Goal: Information Seeking & Learning: Learn about a topic

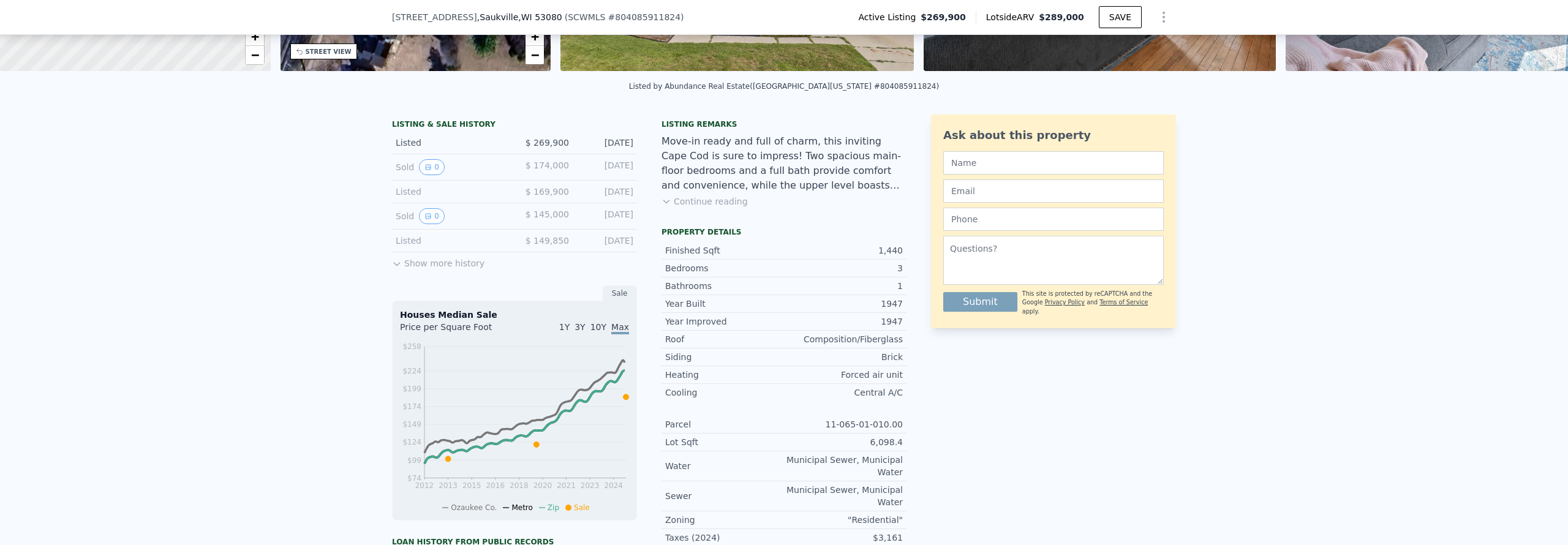
scroll to position [220, 0]
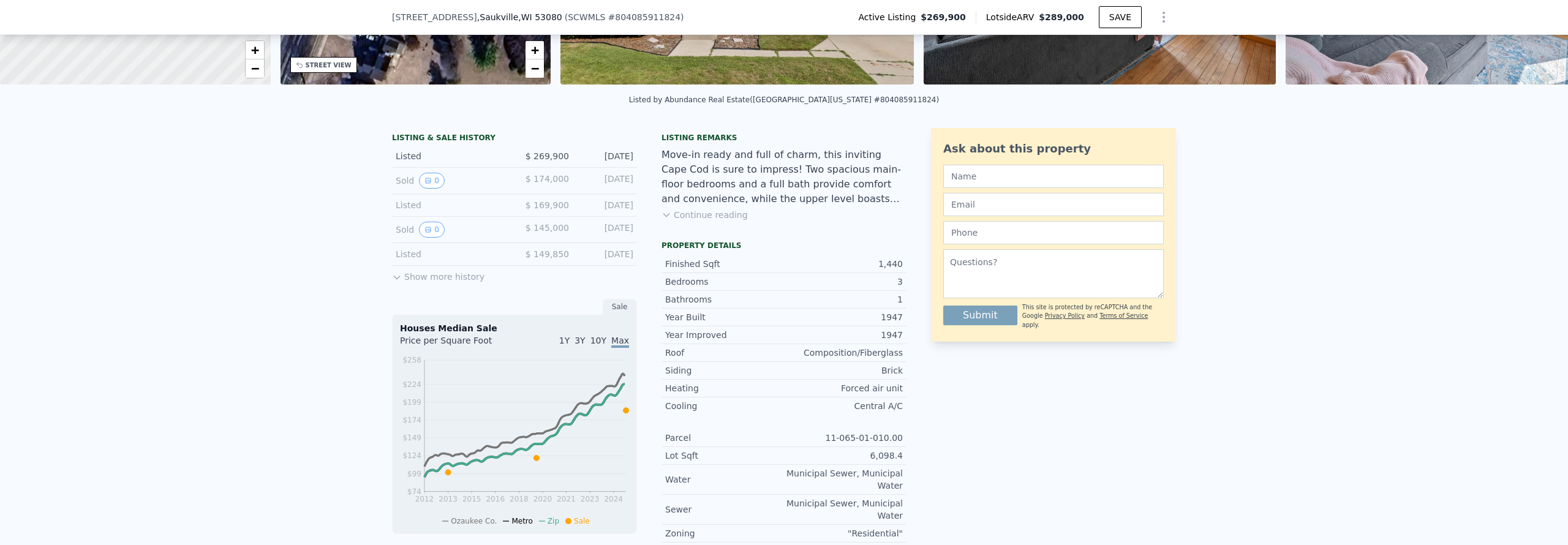
click at [439, 279] on button "Show more history" at bounding box center [438, 274] width 93 height 17
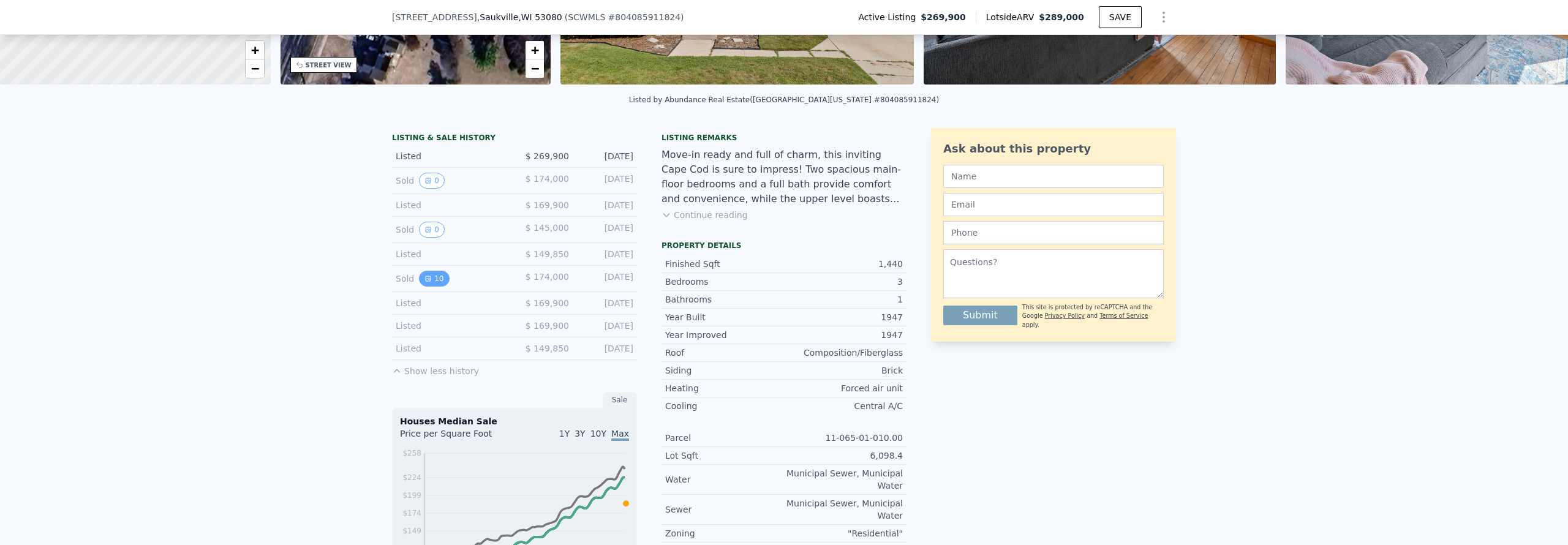
click at [434, 279] on button "10" at bounding box center [434, 279] width 30 height 16
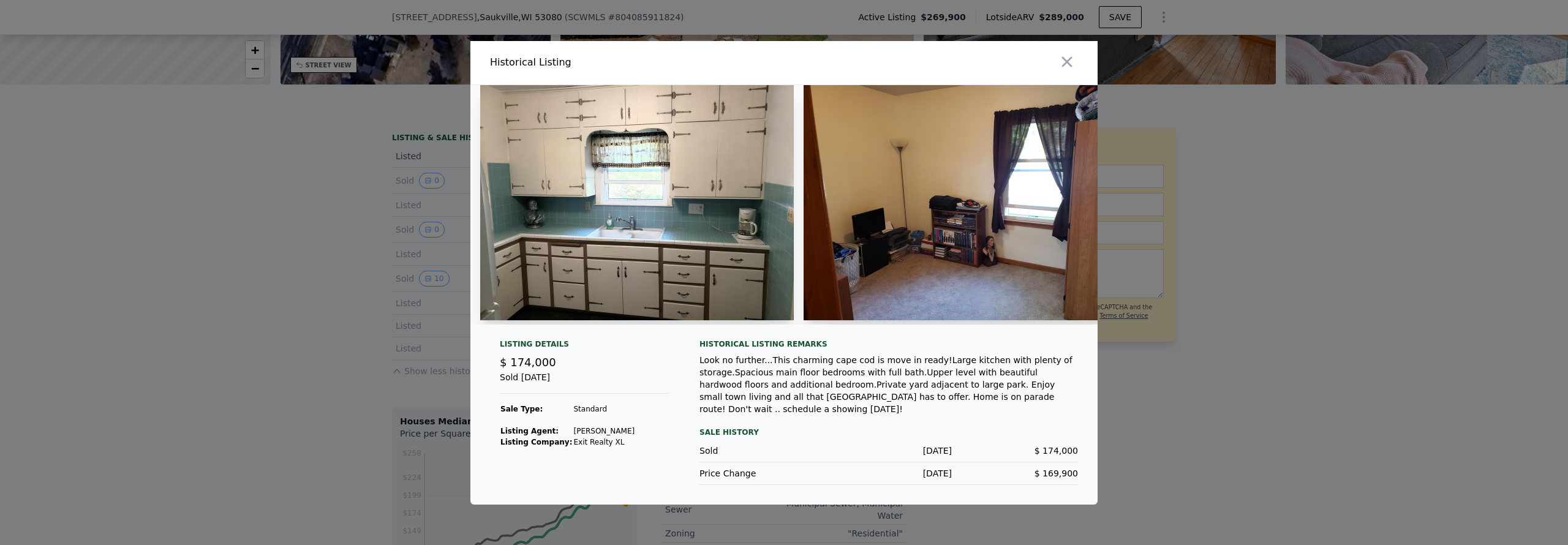
click at [614, 279] on img at bounding box center [637, 203] width 313 height 235
click at [624, 226] on img at bounding box center [637, 203] width 313 height 235
click at [706, 219] on img at bounding box center [637, 203] width 313 height 235
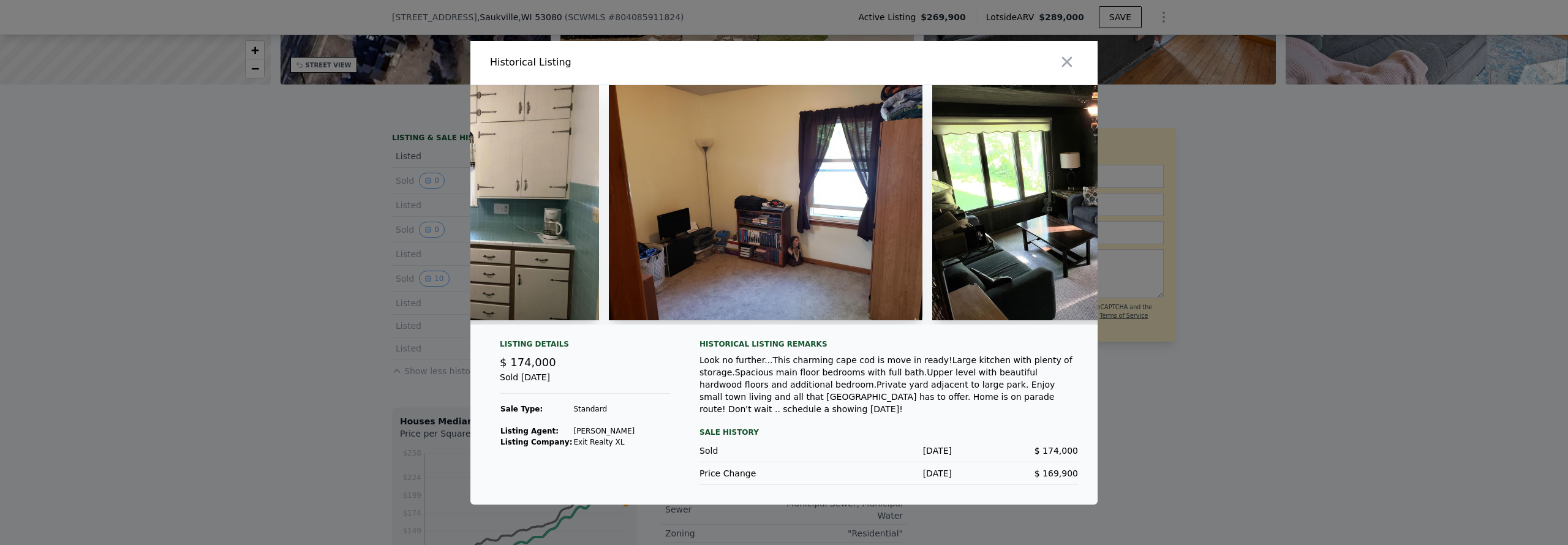
click at [727, 234] on img at bounding box center [765, 203] width 313 height 235
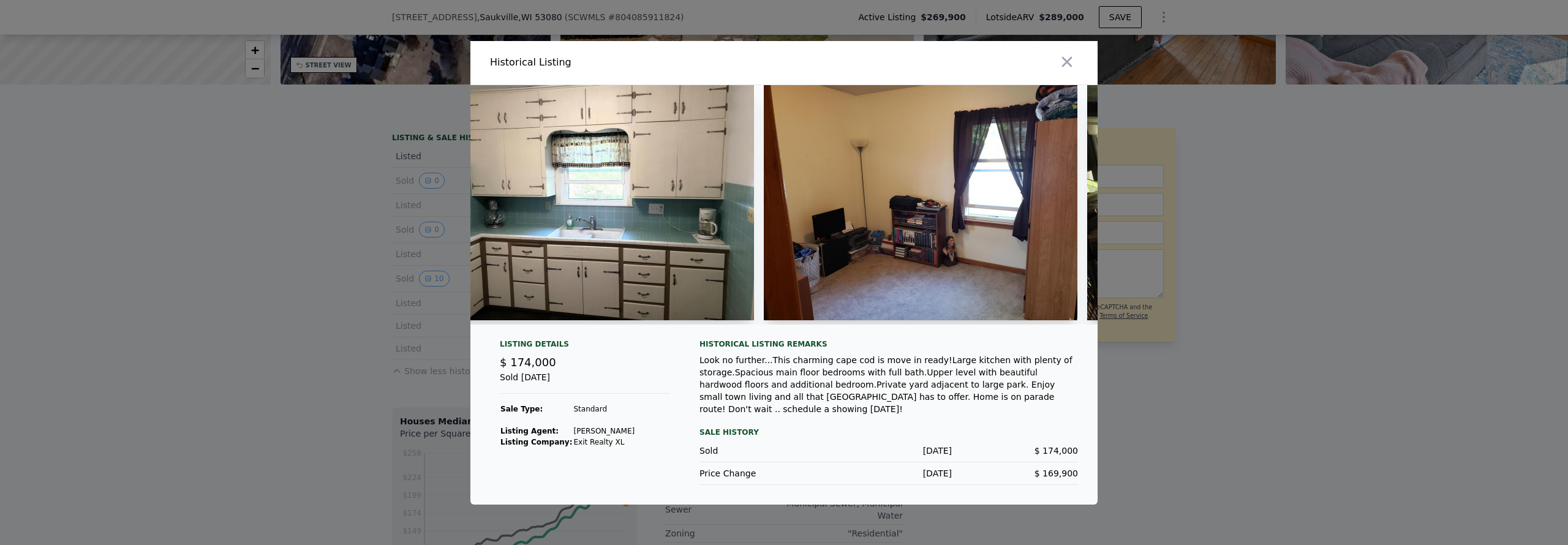
scroll to position [0, 0]
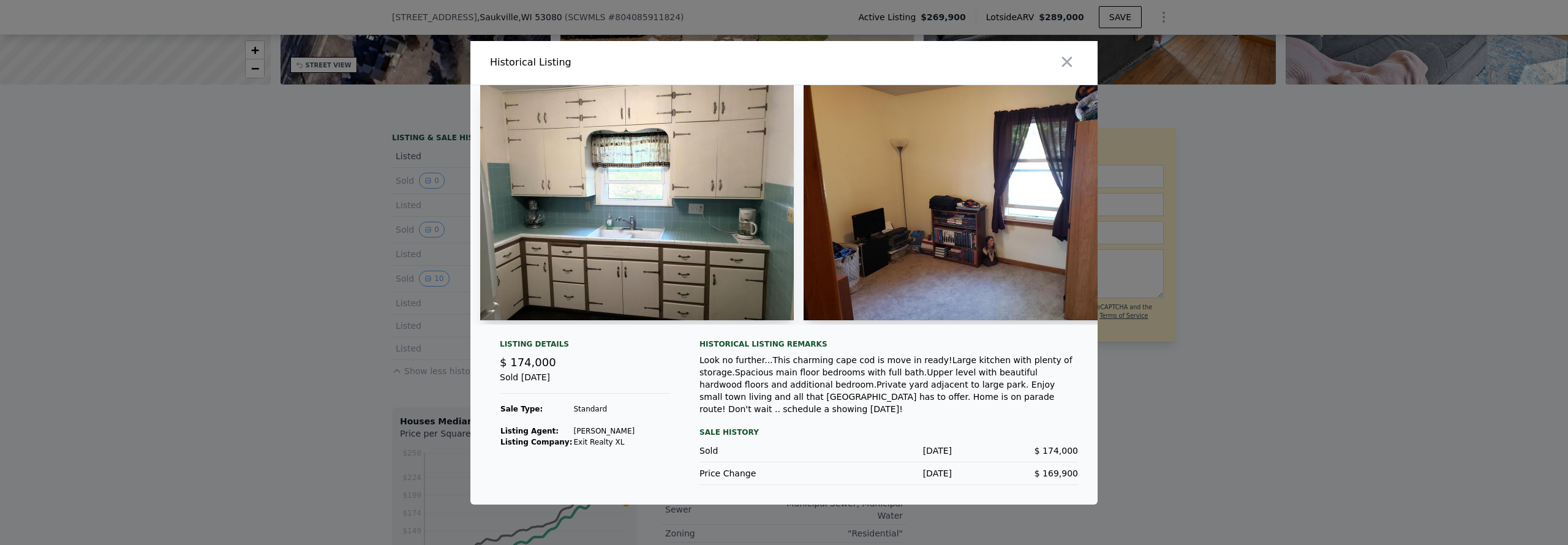
click at [701, 217] on img at bounding box center [637, 203] width 313 height 235
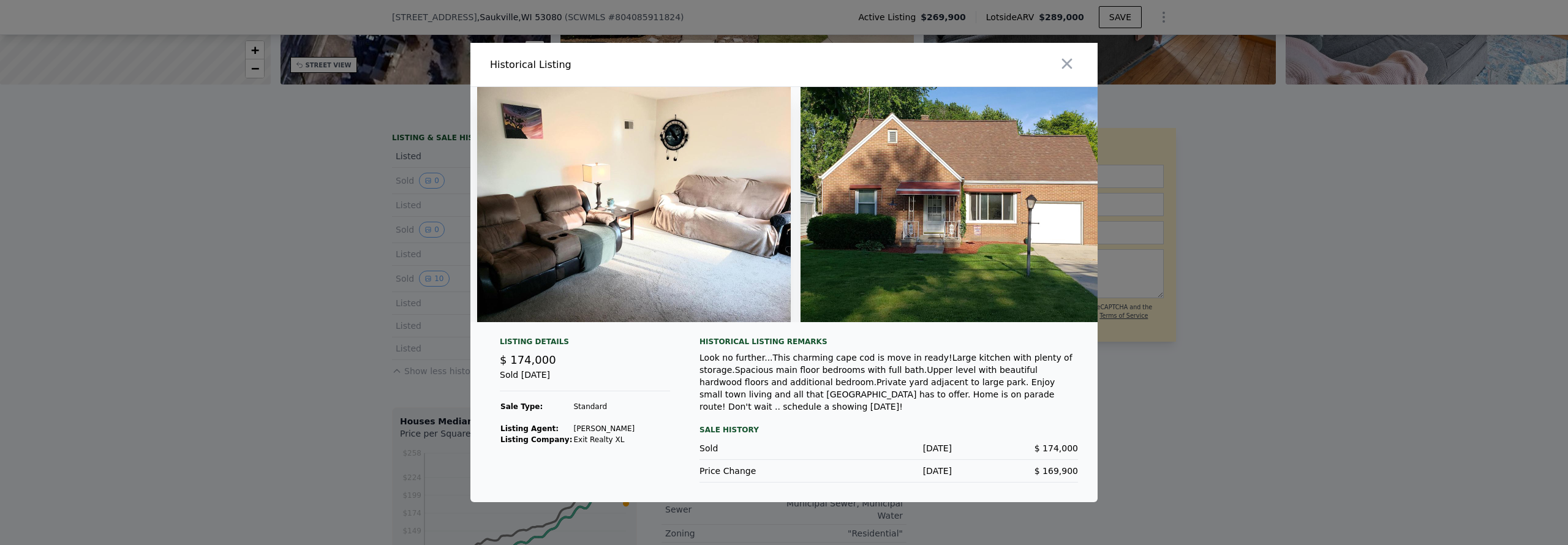
scroll to position [0, 2626]
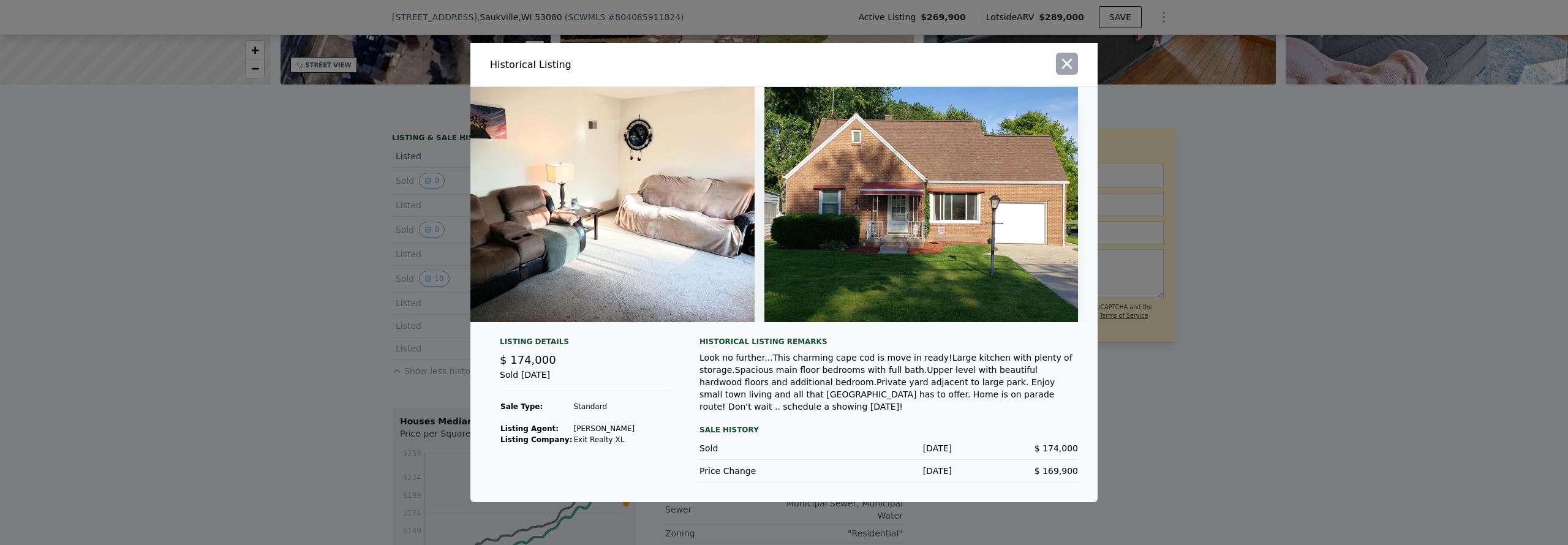
click at [1069, 73] on icon "button" at bounding box center [1067, 64] width 17 height 17
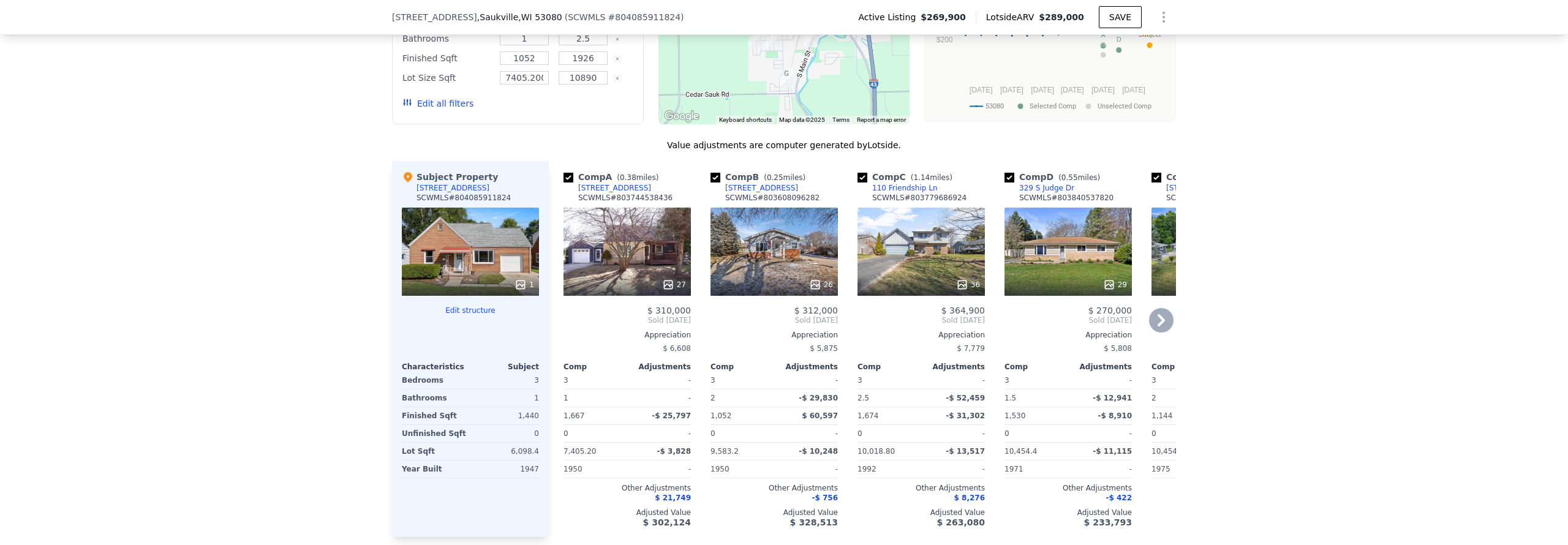
scroll to position [1318, 0]
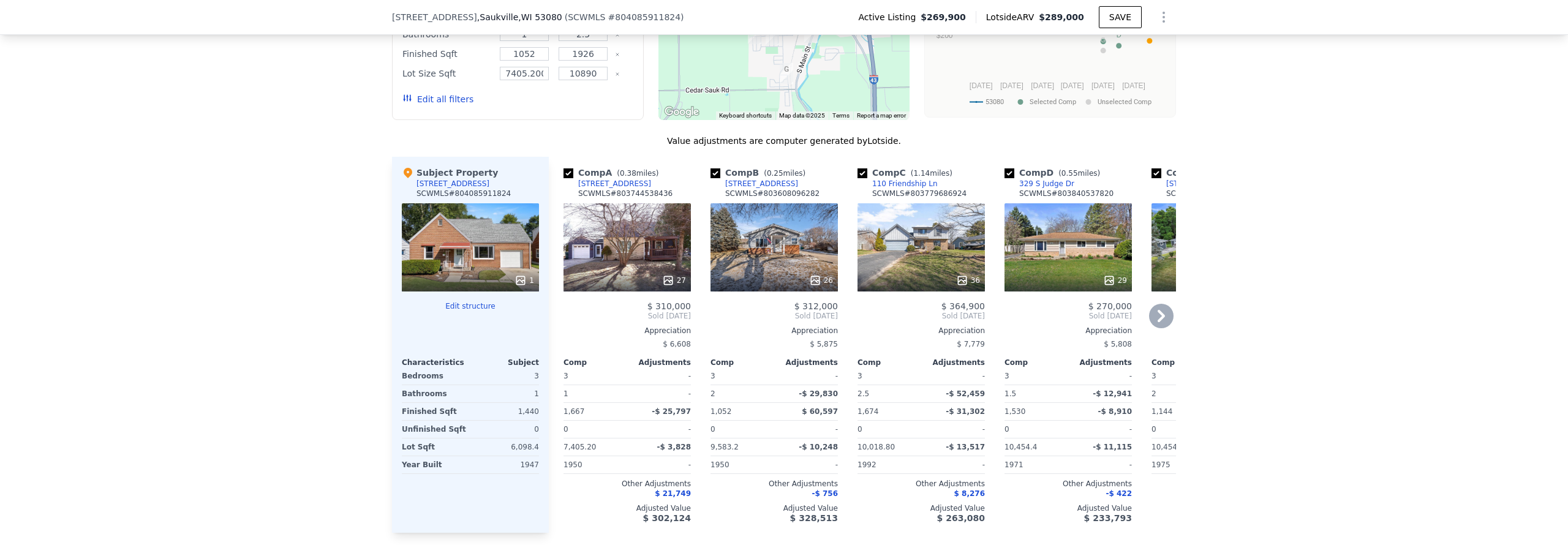
click at [756, 185] on div "[STREET_ADDRESS]" at bounding box center [762, 184] width 73 height 10
click at [1164, 313] on icon at bounding box center [1161, 316] width 24 height 24
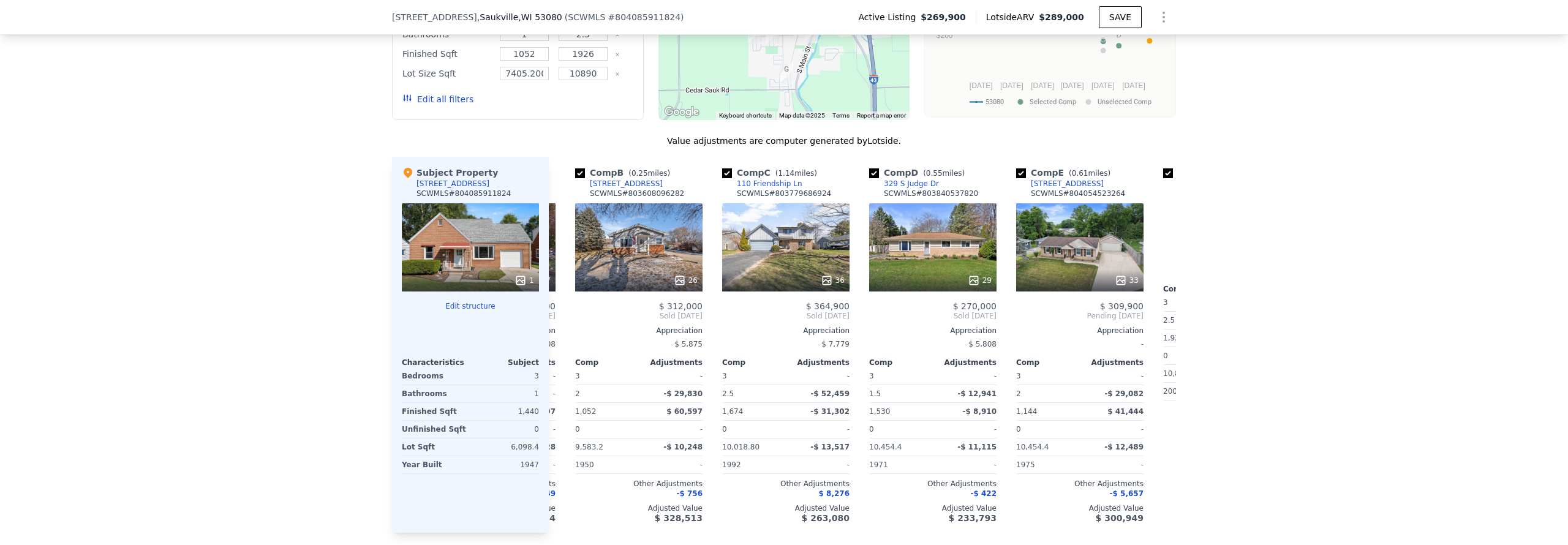
scroll to position [0, 294]
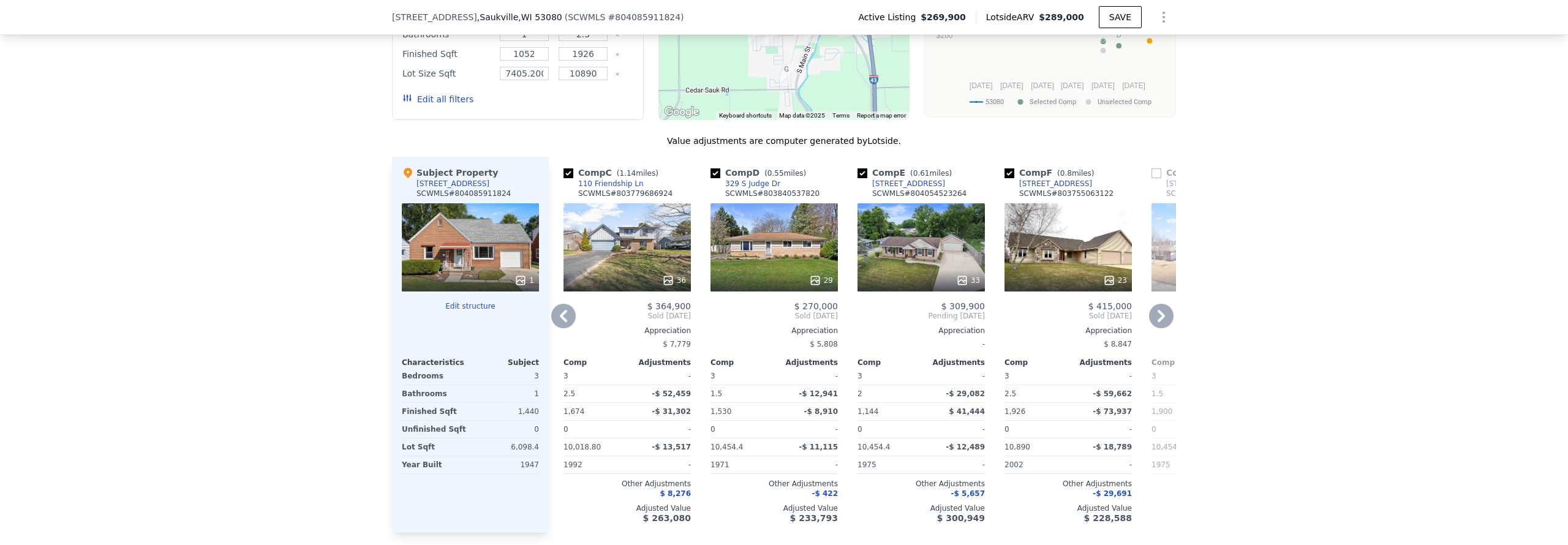
click at [912, 179] on div "117 Judge DRIVE" at bounding box center [909, 184] width 73 height 10
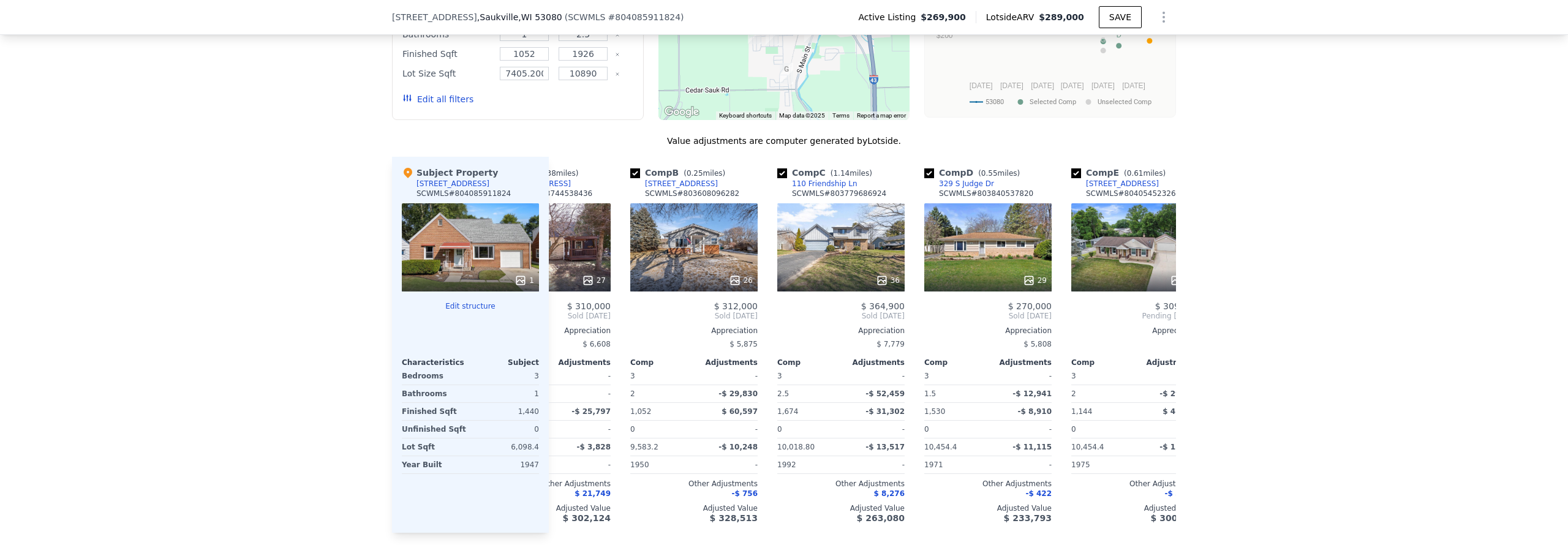
scroll to position [0, 0]
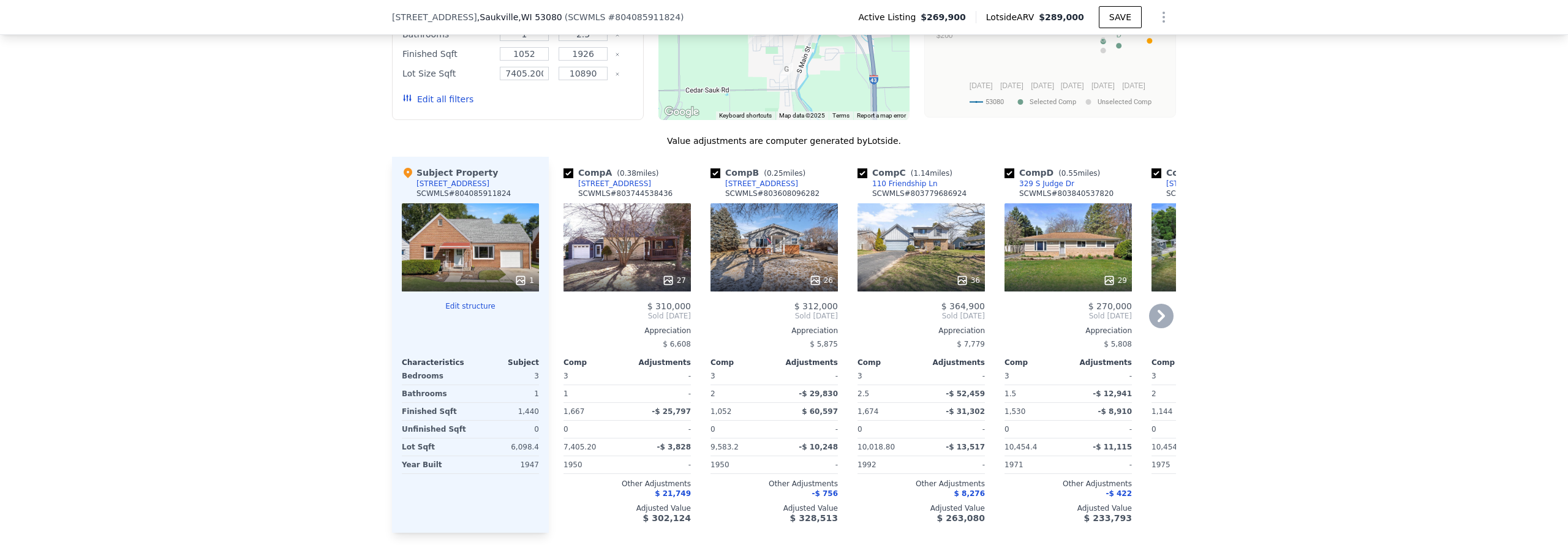
click at [610, 185] on div "188 N Dries St" at bounding box center [615, 184] width 73 height 10
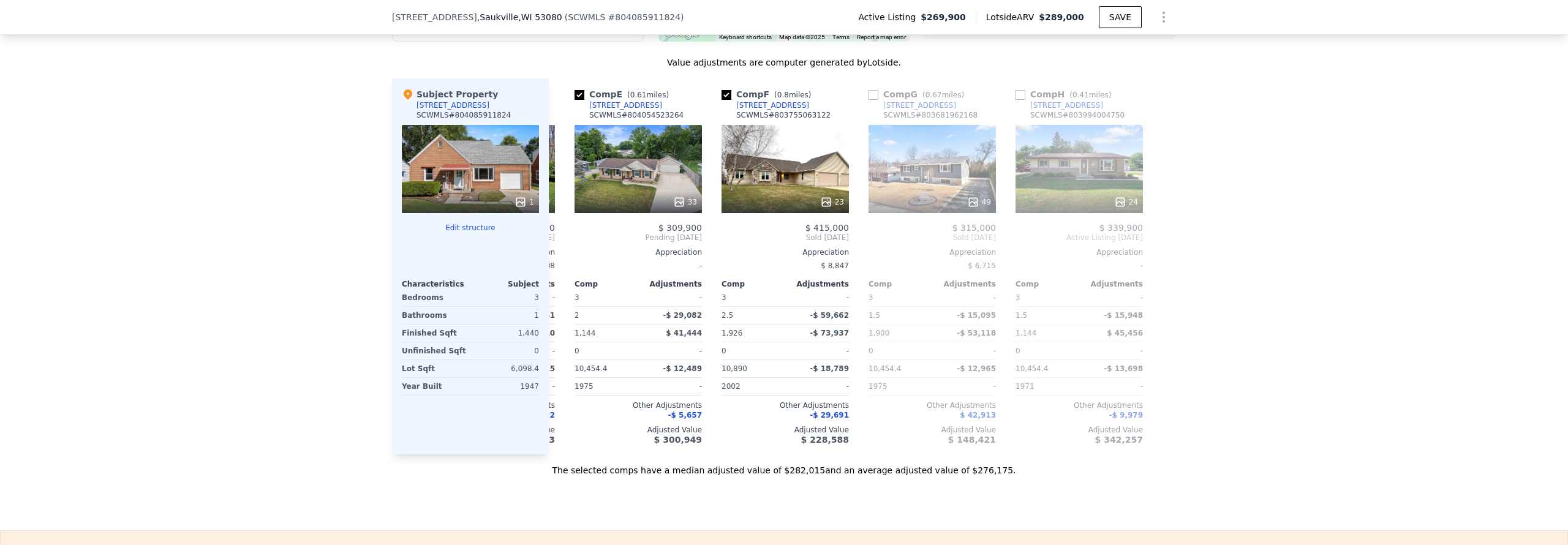
scroll to position [0, 578]
click at [1071, 105] on div "[STREET_ADDRESS]" at bounding box center [1066, 105] width 73 height 10
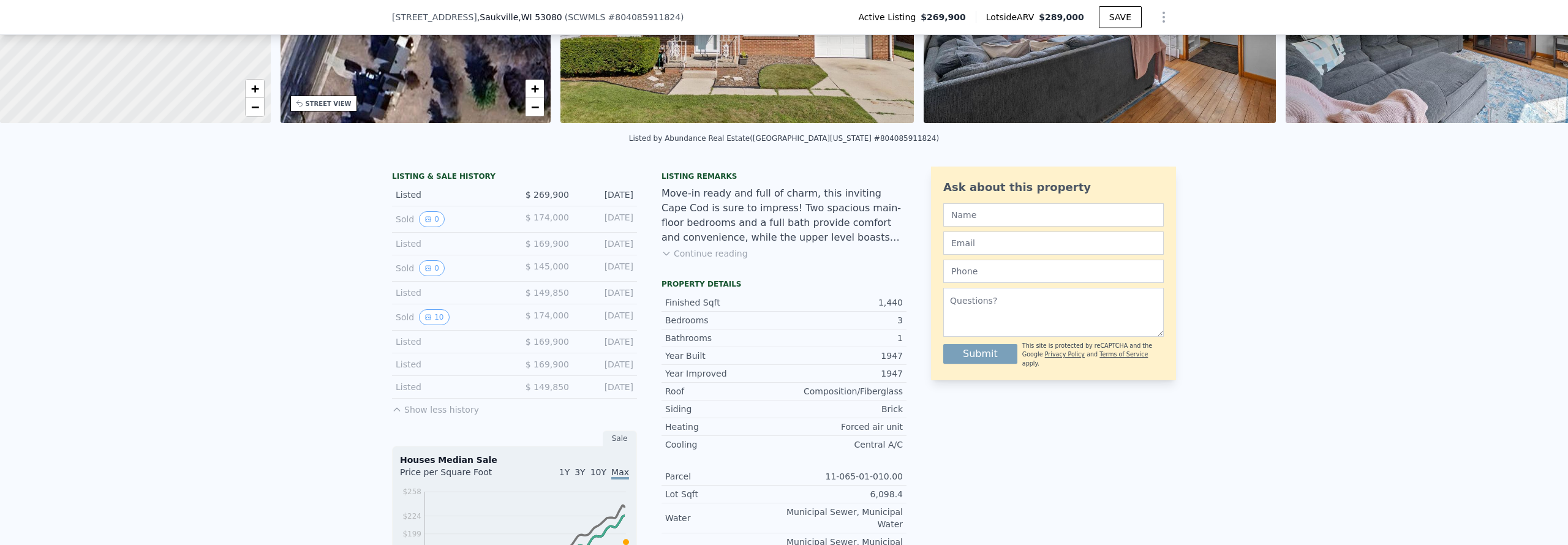
scroll to position [0, 0]
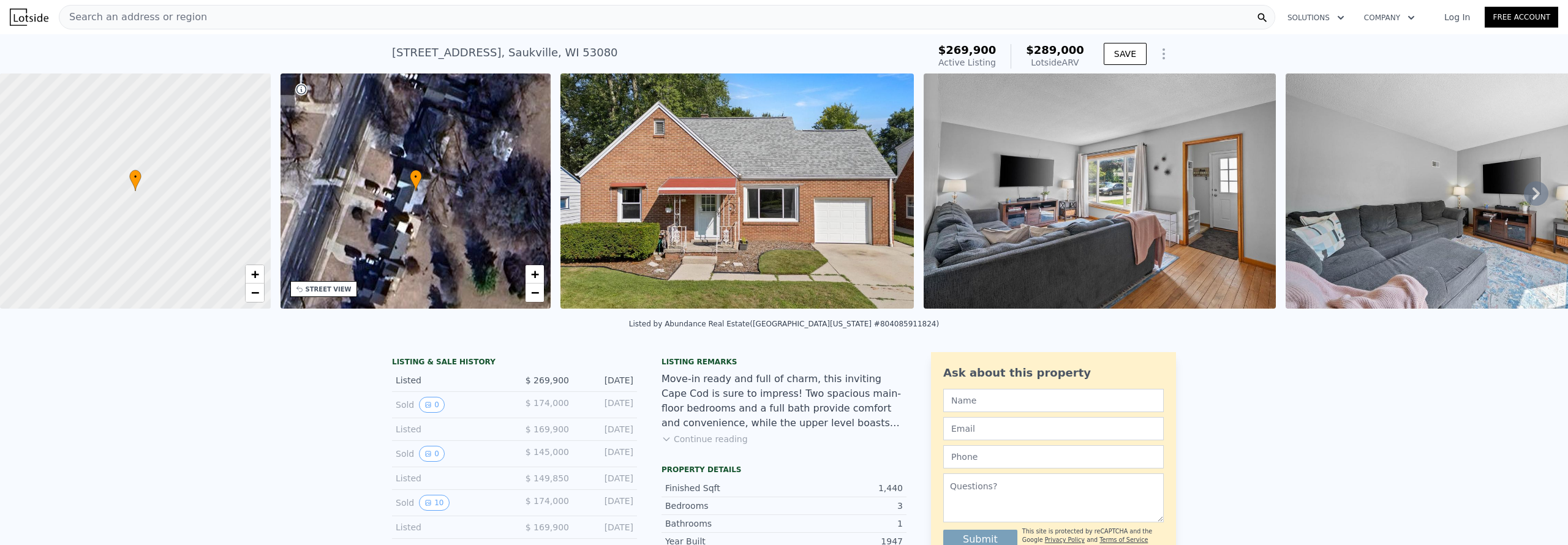
click at [856, 254] on img at bounding box center [737, 191] width 353 height 235
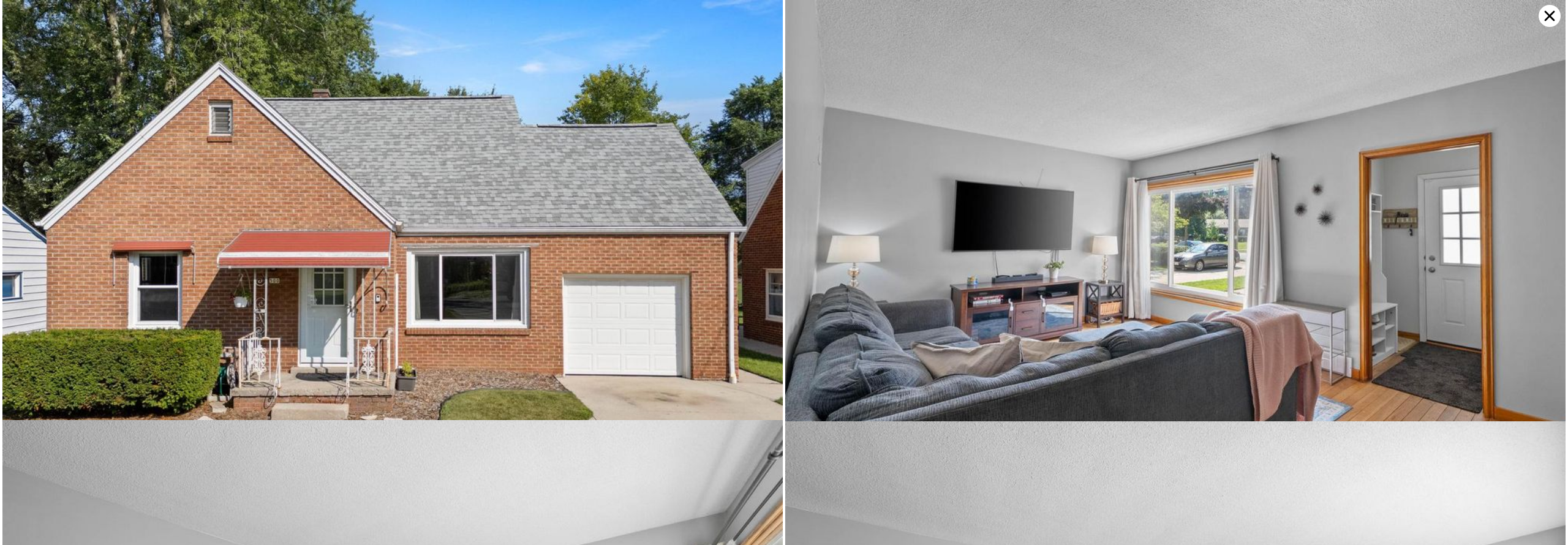
click at [711, 301] on img at bounding box center [392, 260] width 780 height 521
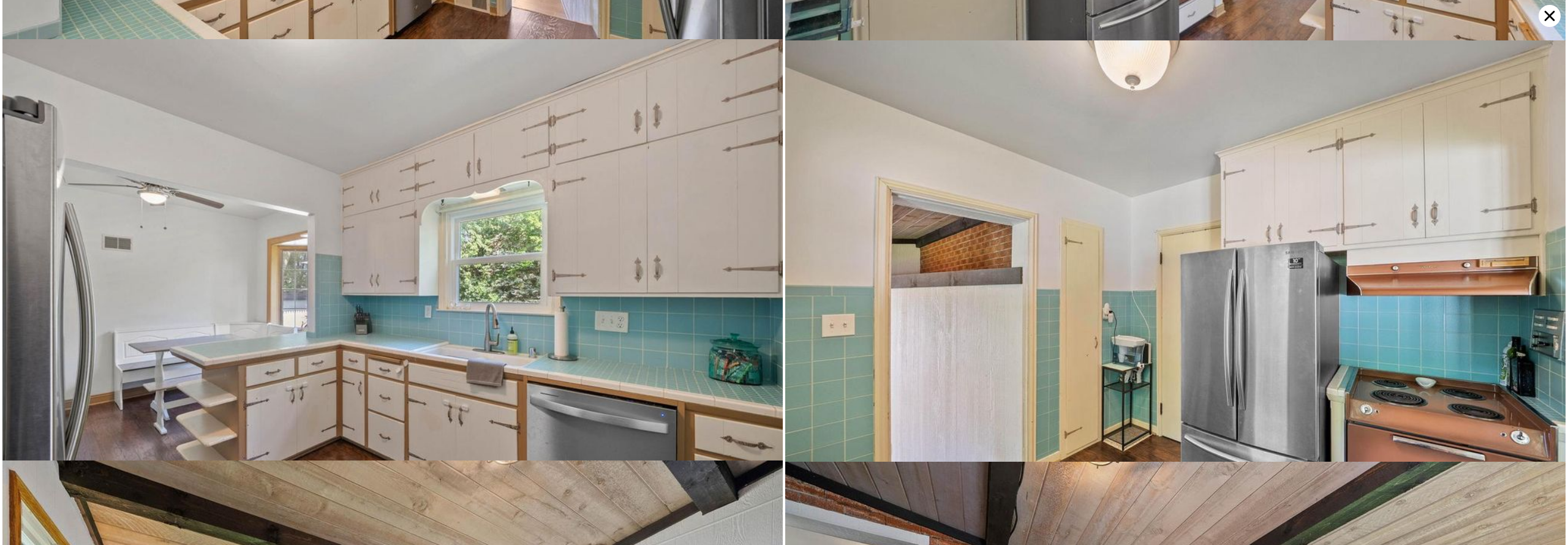
scroll to position [2529, 0]
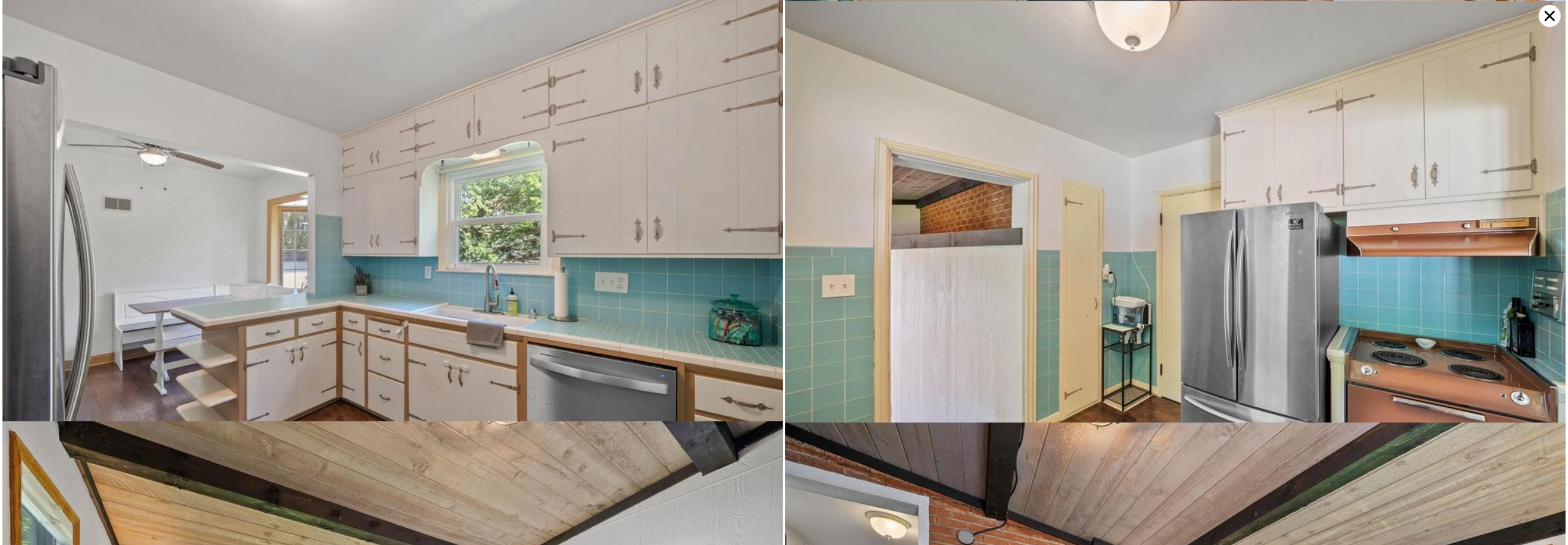
click at [1427, 378] on img at bounding box center [1175, 262] width 780 height 521
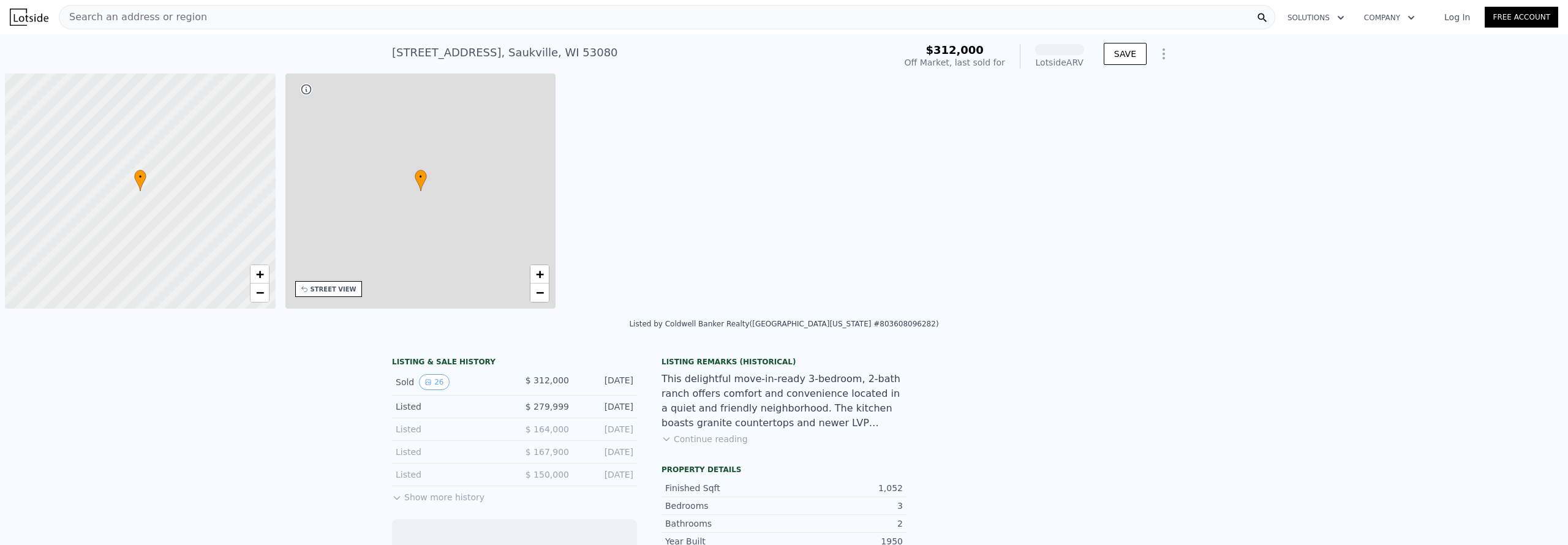
scroll to position [0, 5]
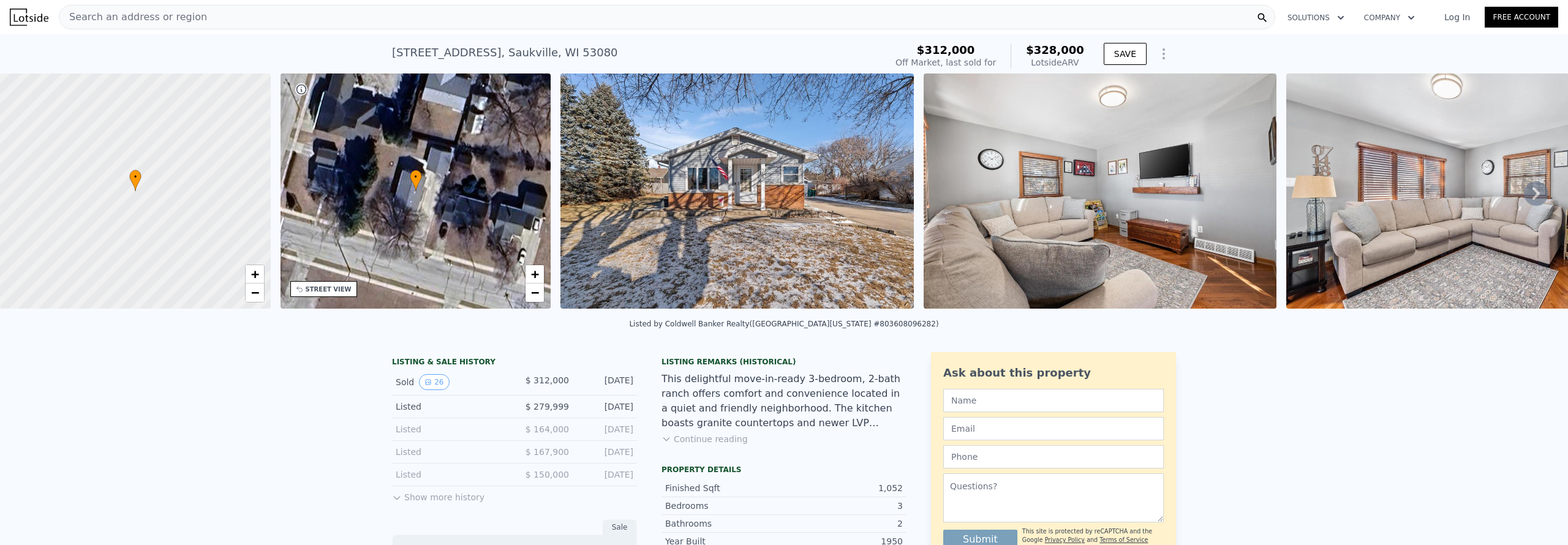
click at [448, 222] on div "• + −" at bounding box center [416, 191] width 270 height 235
click at [535, 296] on span "−" at bounding box center [535, 292] width 8 height 15
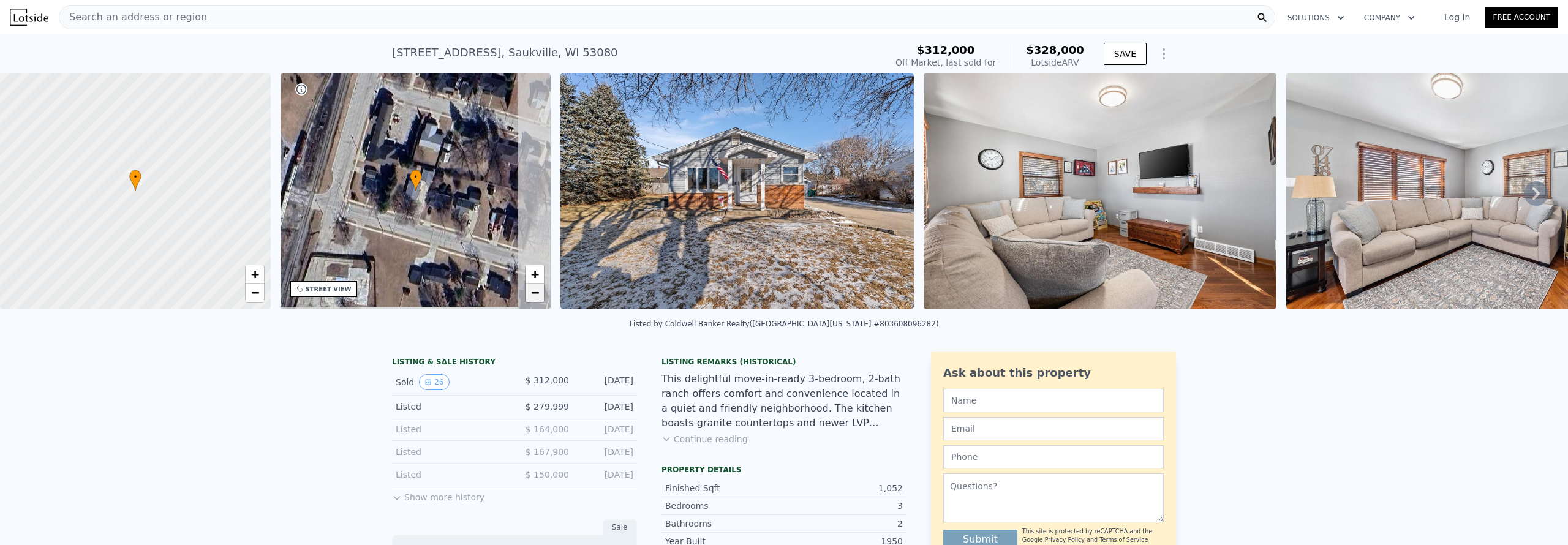
click at [535, 296] on span "−" at bounding box center [535, 292] width 8 height 15
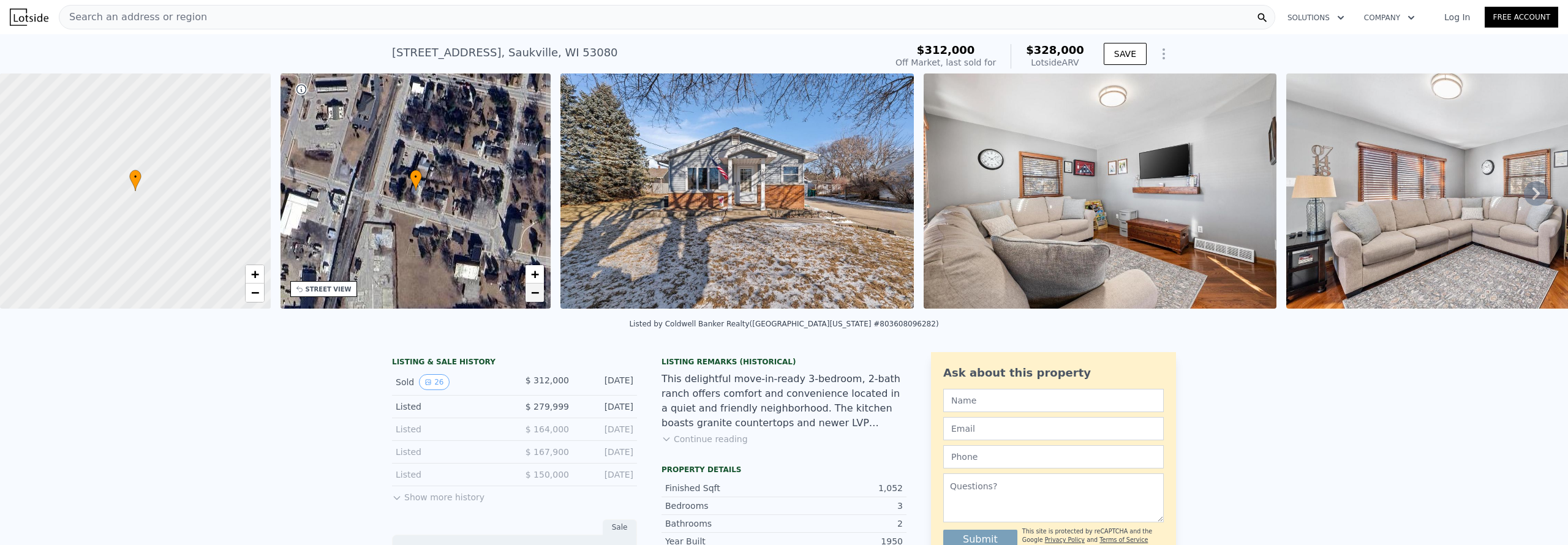
click at [535, 296] on span "−" at bounding box center [535, 292] width 8 height 15
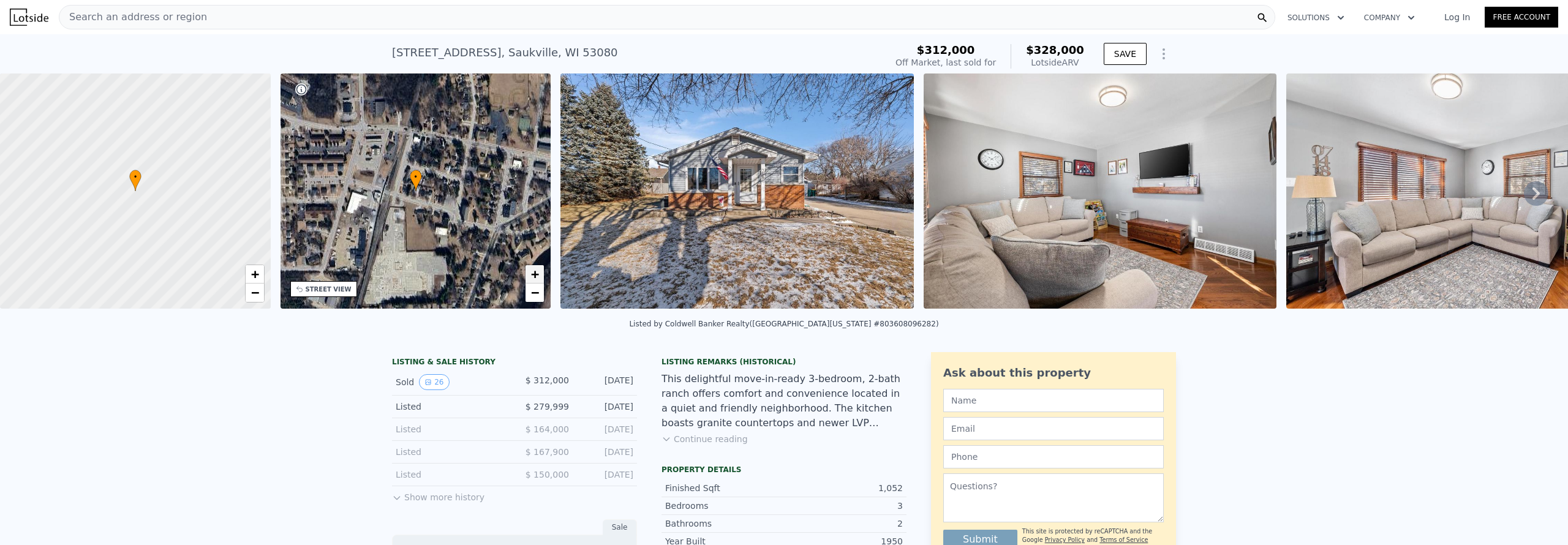
click at [535, 279] on span "+" at bounding box center [535, 274] width 8 height 15
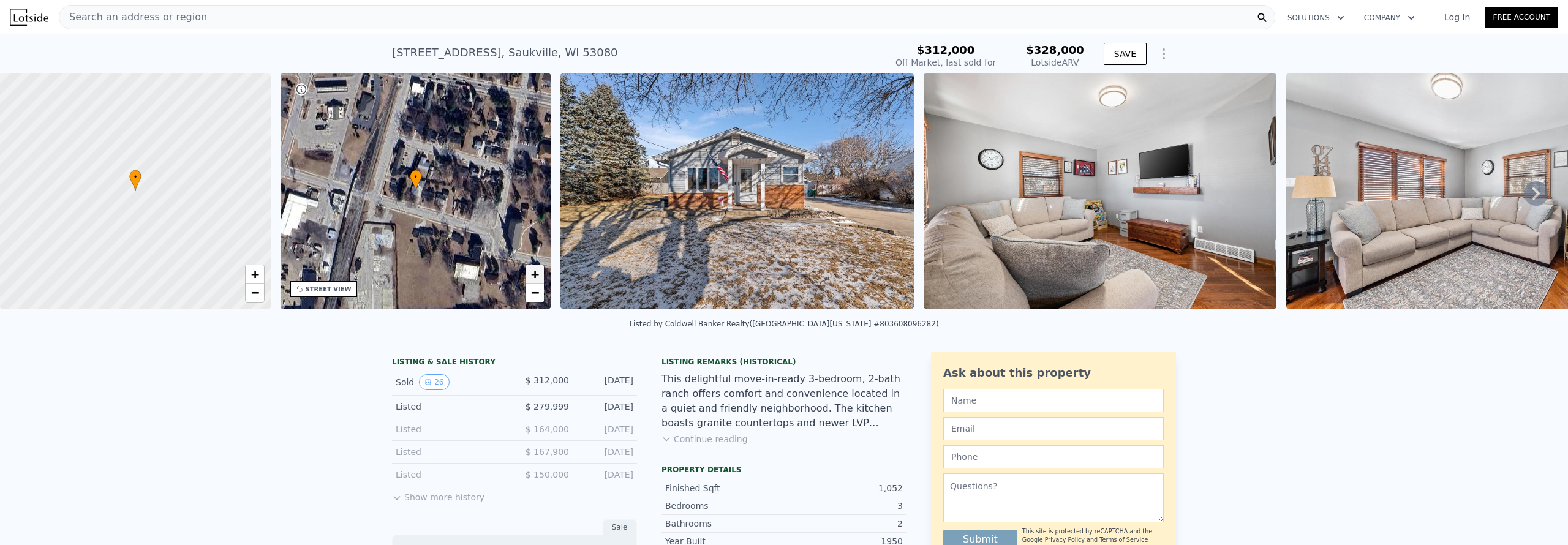
click at [535, 279] on span "+" at bounding box center [535, 274] width 8 height 15
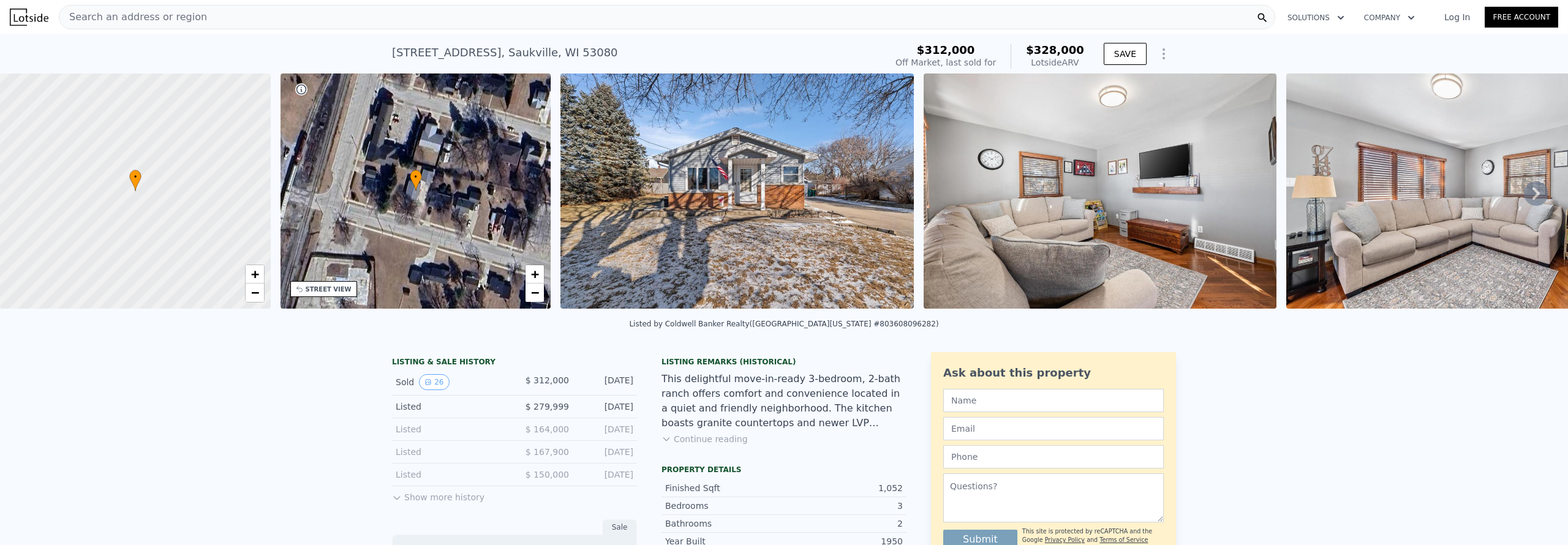
click at [676, 266] on img at bounding box center [737, 191] width 353 height 235
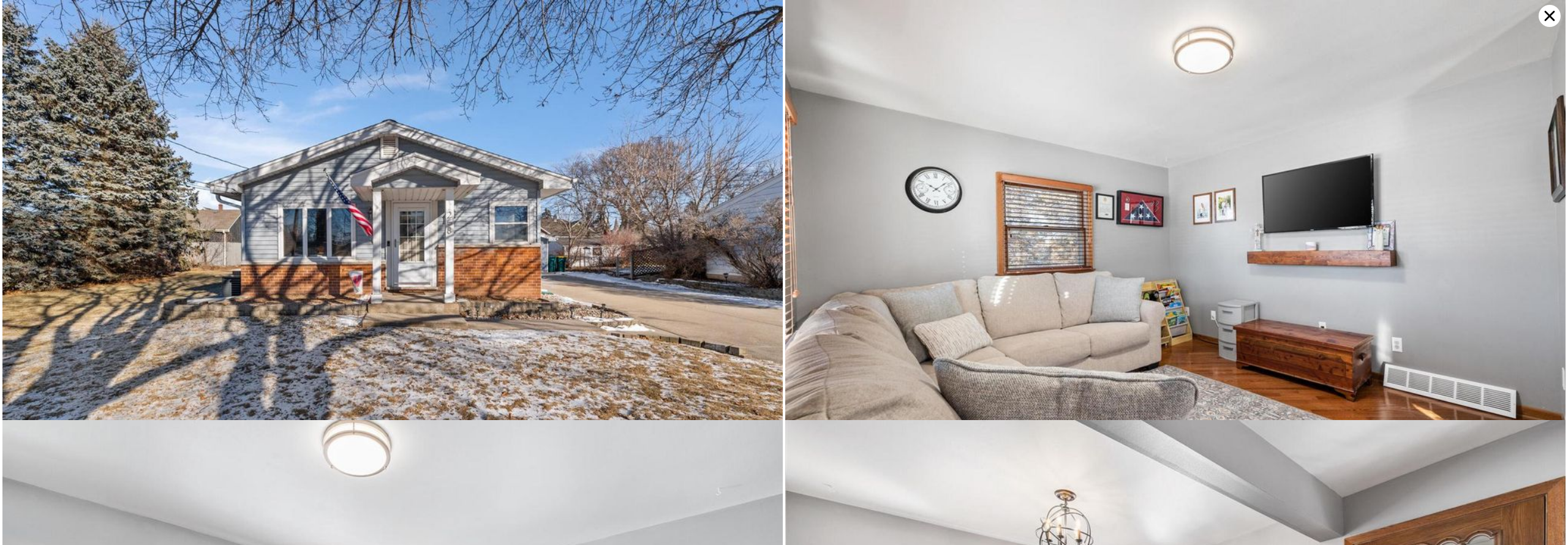
click at [1549, 16] on icon at bounding box center [1549, 16] width 11 height 11
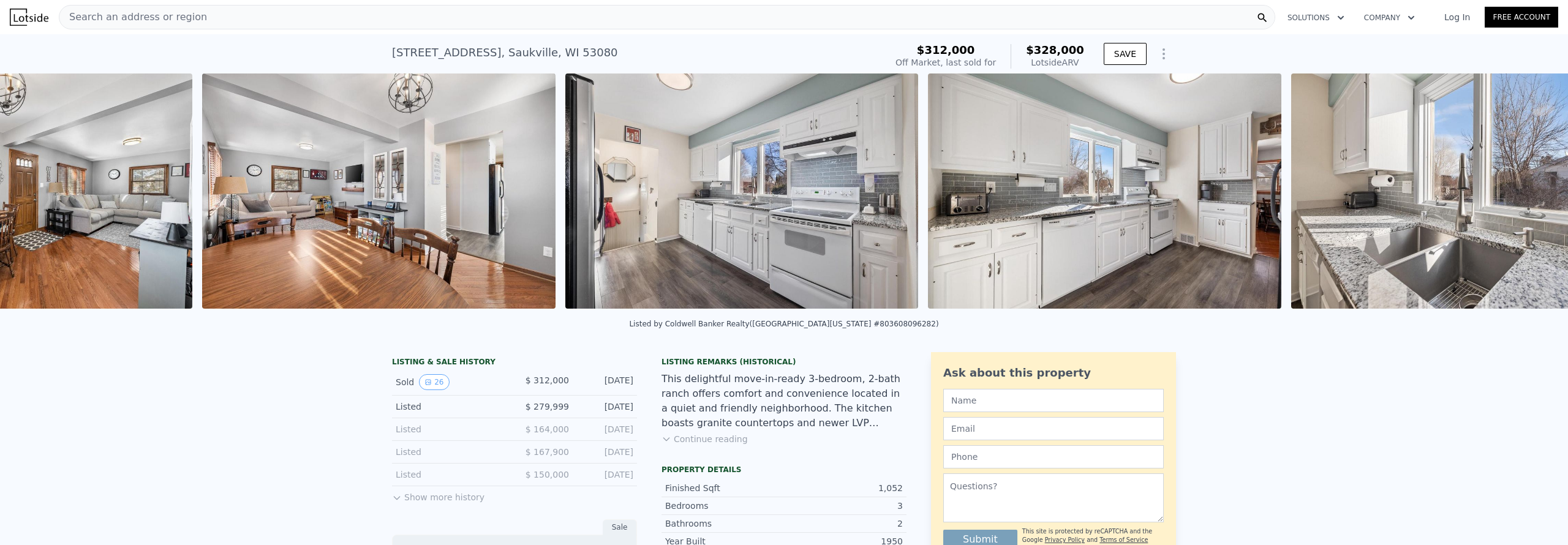
scroll to position [0, 2012]
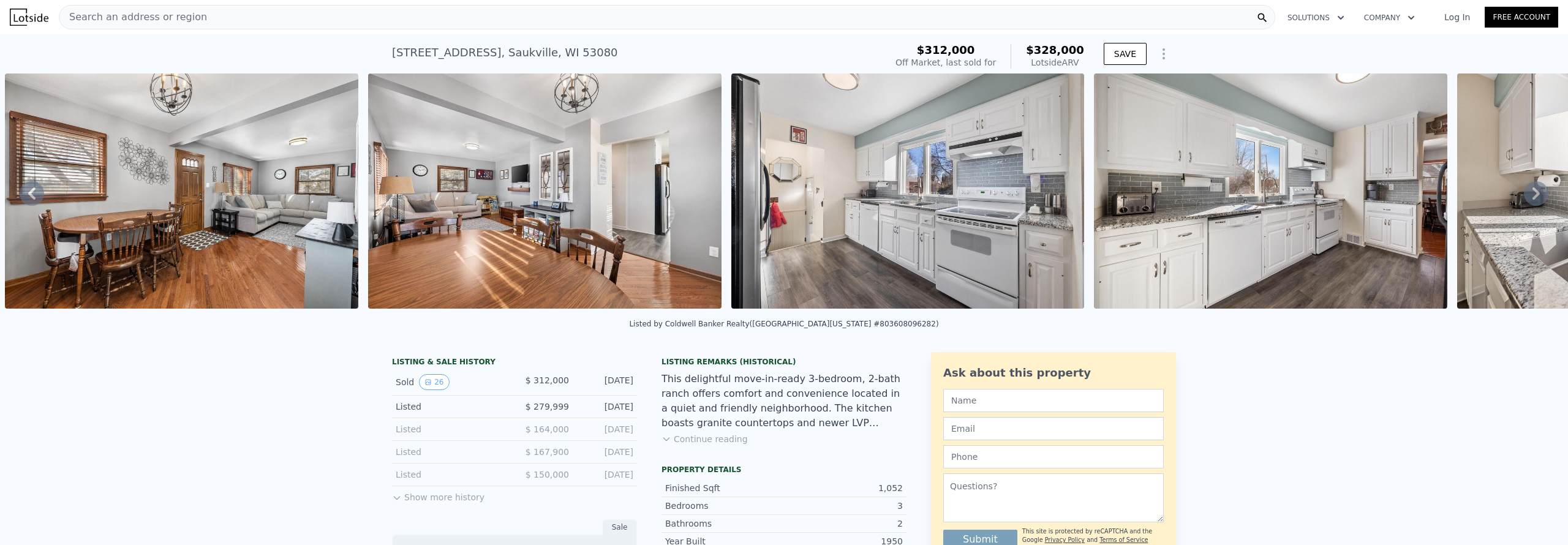
click at [720, 438] on button "Continue reading" at bounding box center [704, 439] width 86 height 12
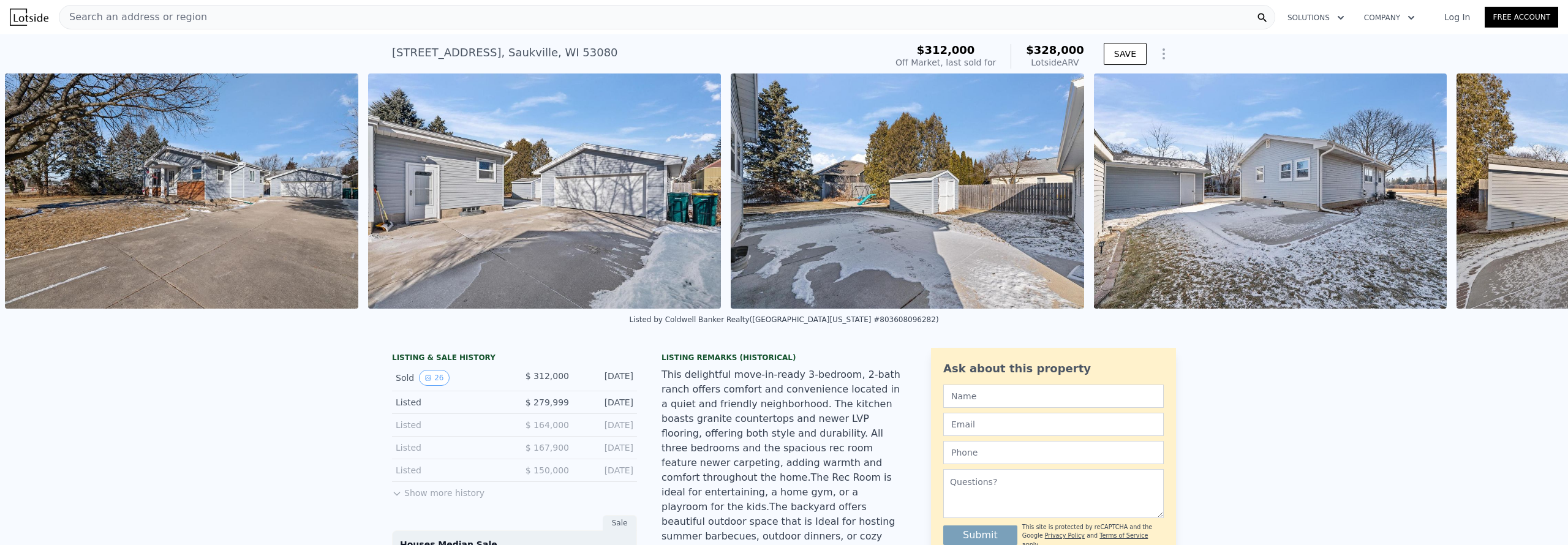
scroll to position [0, 8428]
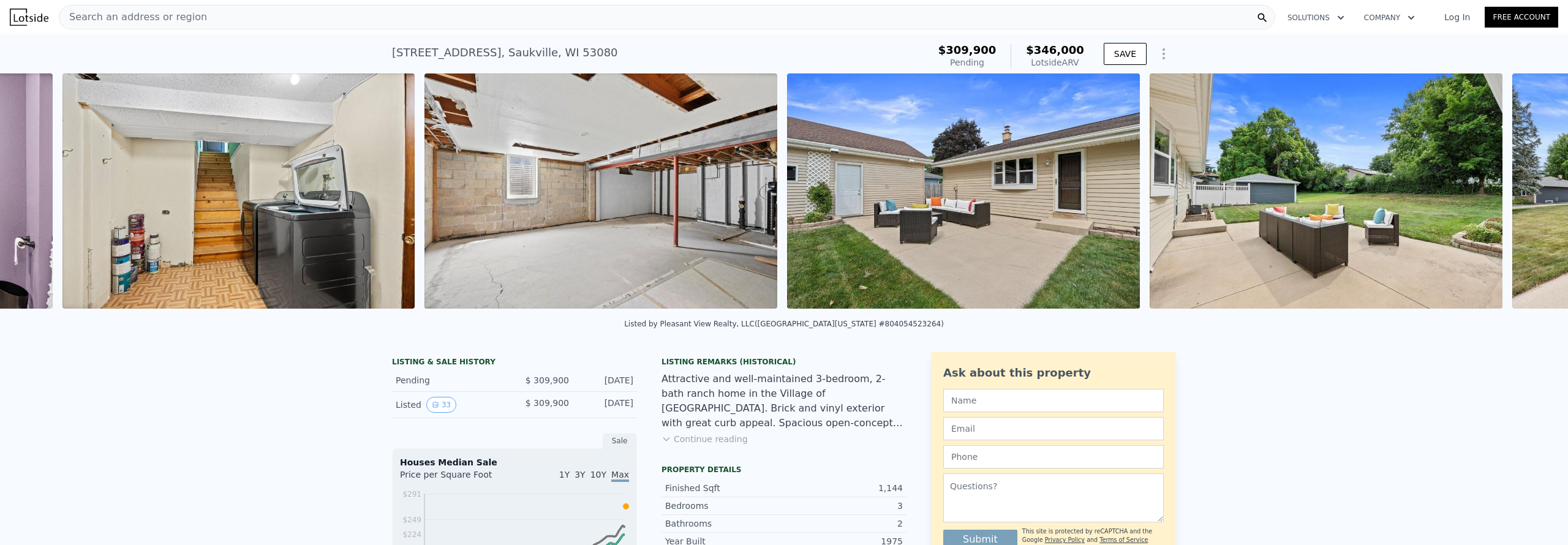
scroll to position [0, 6320]
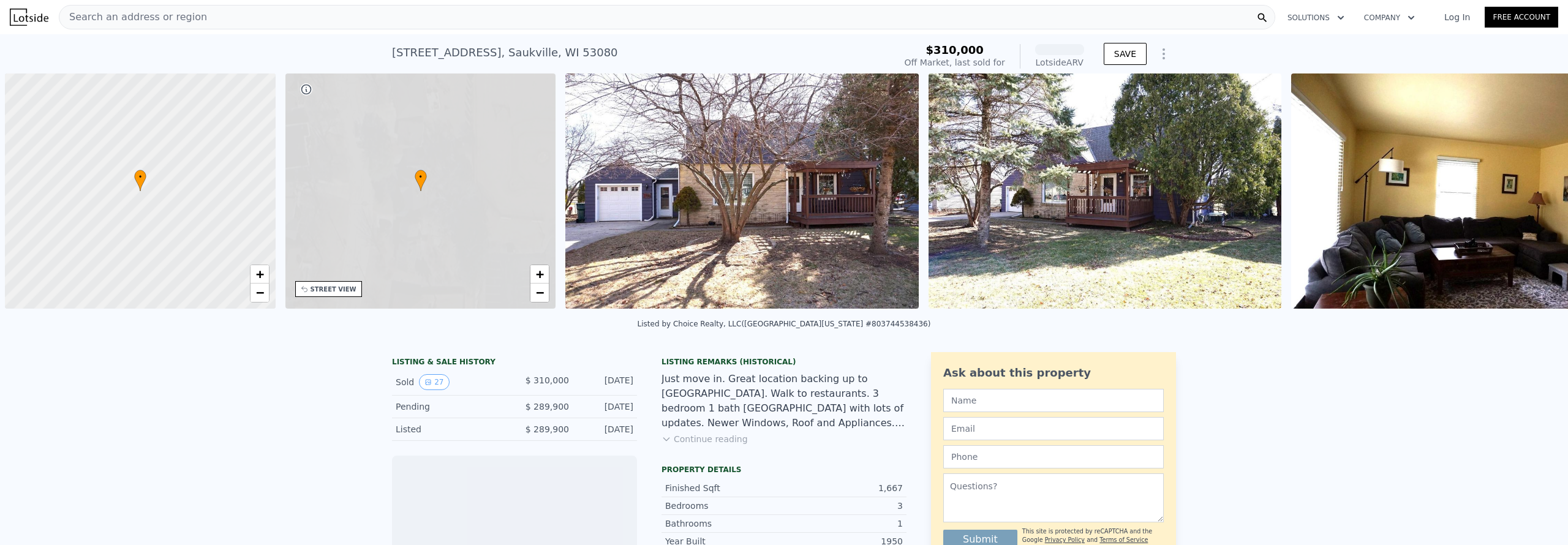
scroll to position [0, 5]
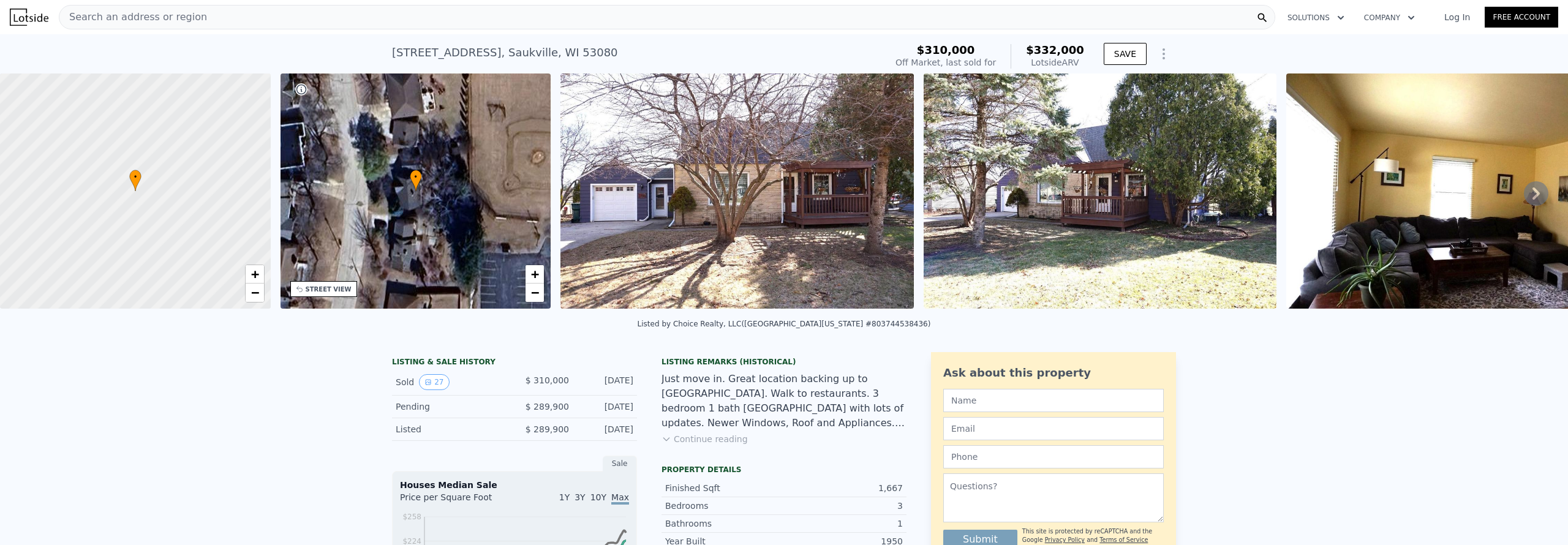
click at [805, 213] on img at bounding box center [737, 191] width 353 height 235
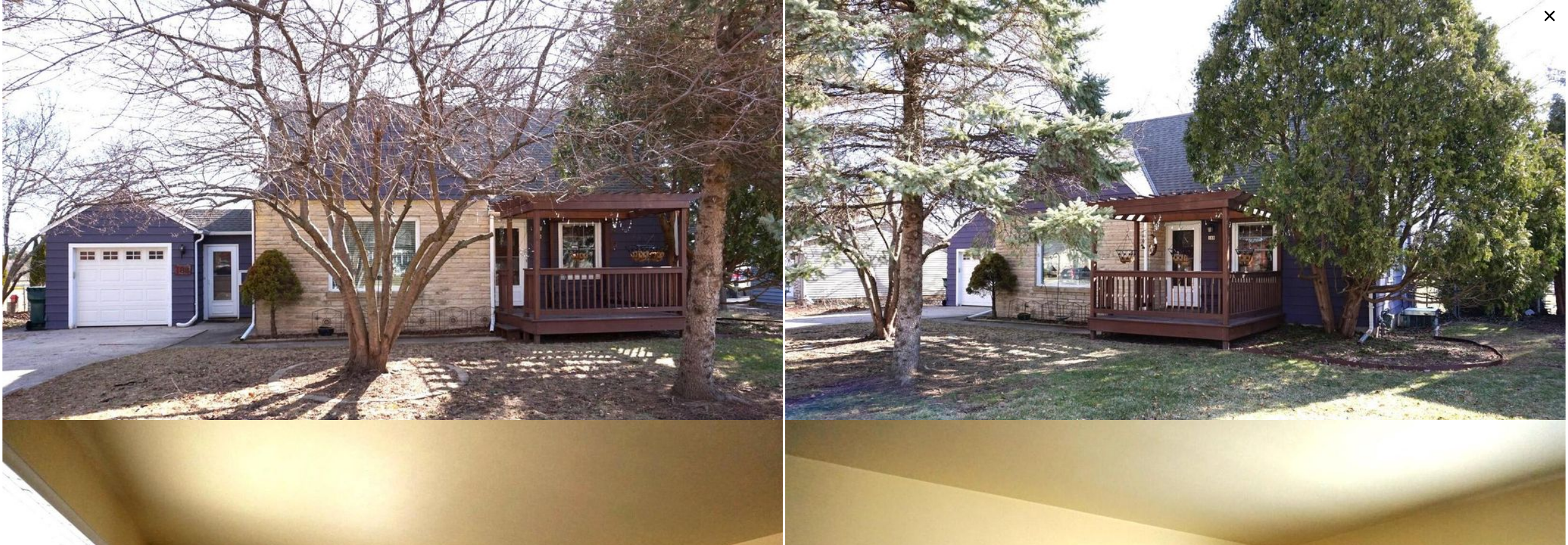
click at [1553, 16] on icon at bounding box center [1549, 15] width 22 height 22
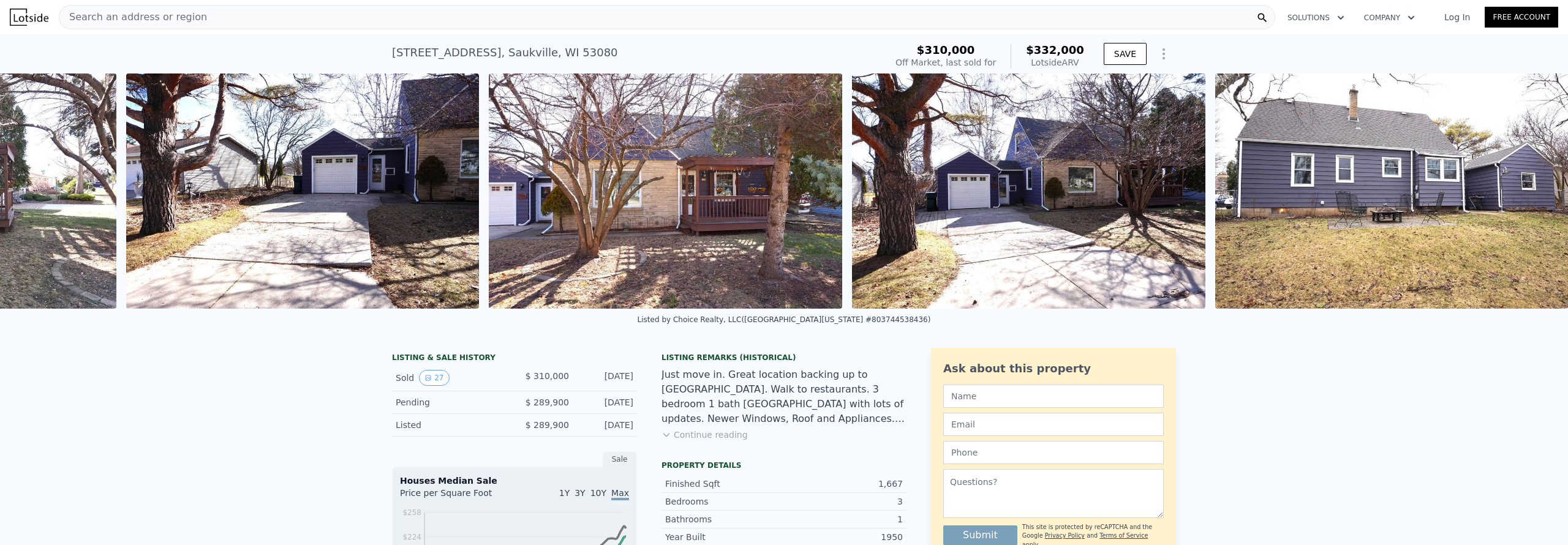
scroll to position [0, 8788]
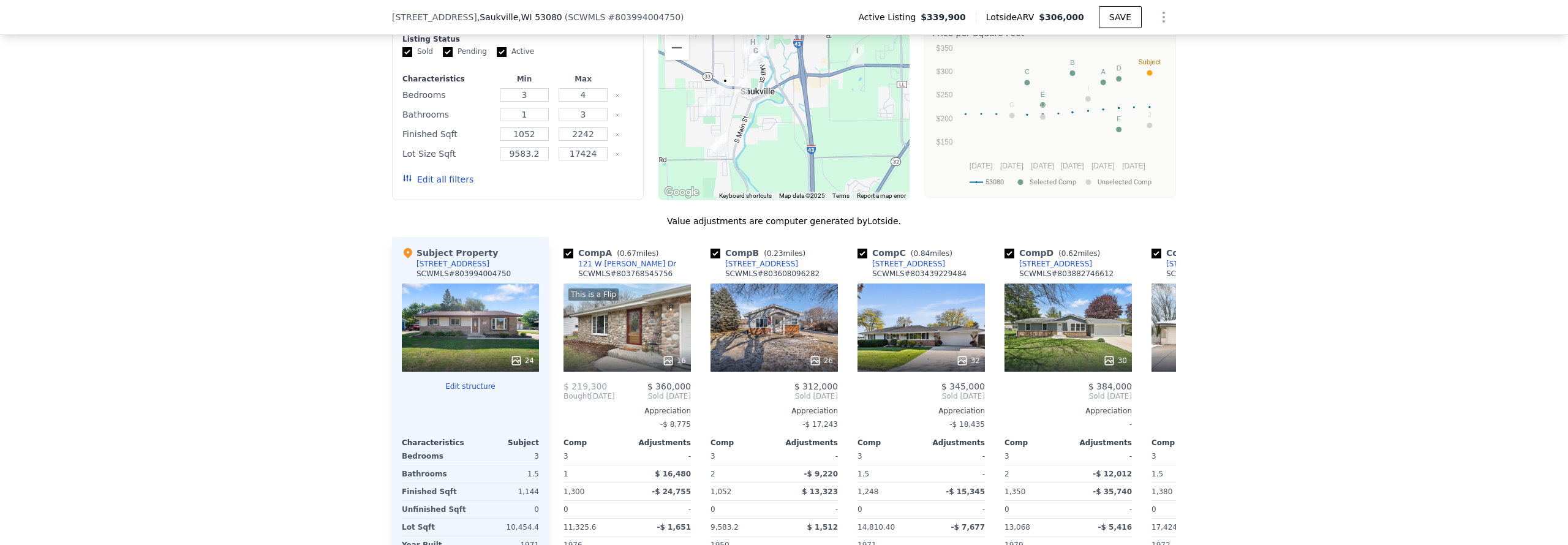
scroll to position [1110, 0]
